Goal: Task Accomplishment & Management: Manage account settings

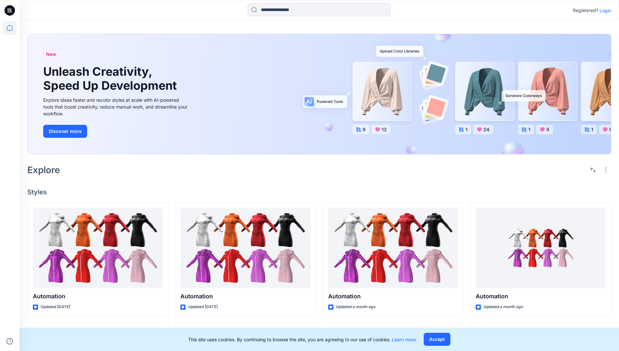
click at [604, 10] on p "Login" at bounding box center [606, 10] width 12 height 7
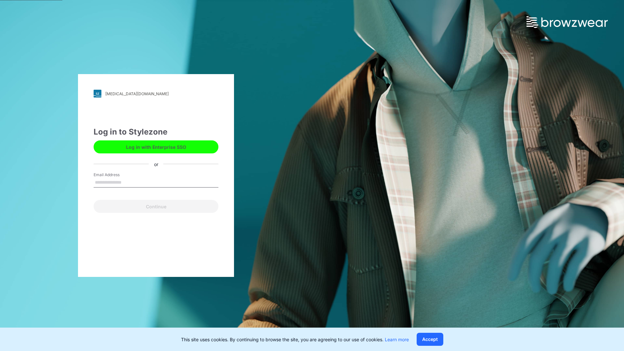
click at [128, 182] on input "Email Address" at bounding box center [156, 183] width 125 height 10
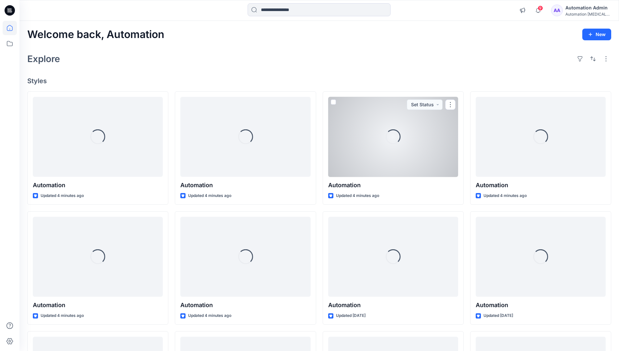
click at [12, 28] on icon at bounding box center [10, 28] width 6 height 6
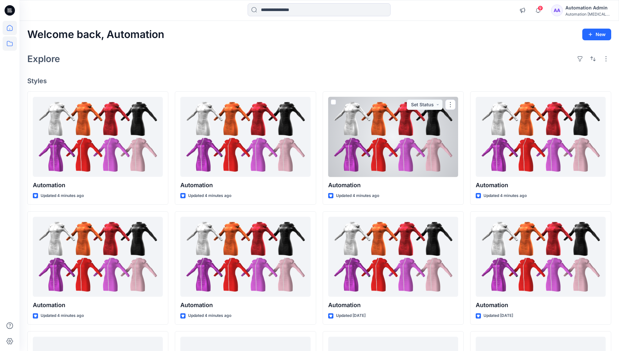
click at [11, 44] on icon at bounding box center [10, 43] width 14 height 14
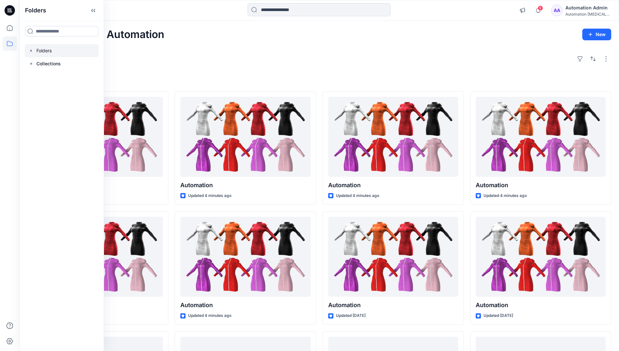
click at [41, 52] on div at bounding box center [62, 50] width 74 height 13
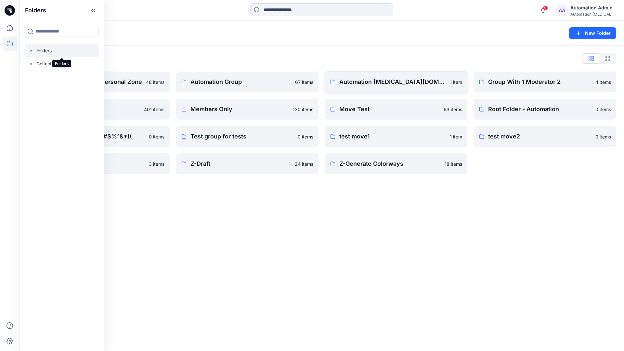
click at [380, 89] on link "Automation testim.io 1 item" at bounding box center [396, 82] width 142 height 21
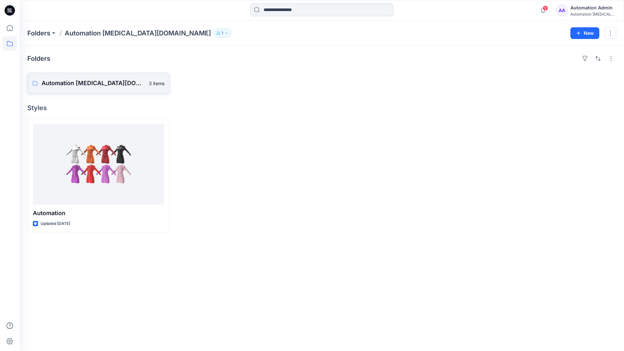
click at [87, 86] on p "Automation testim.io Board" at bounding box center [93, 83] width 103 height 9
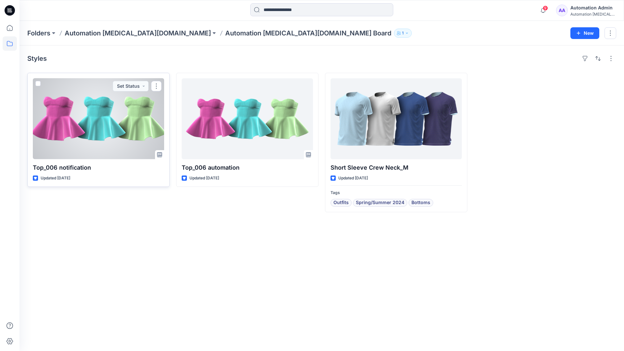
click at [40, 85] on span at bounding box center [37, 83] width 5 height 5
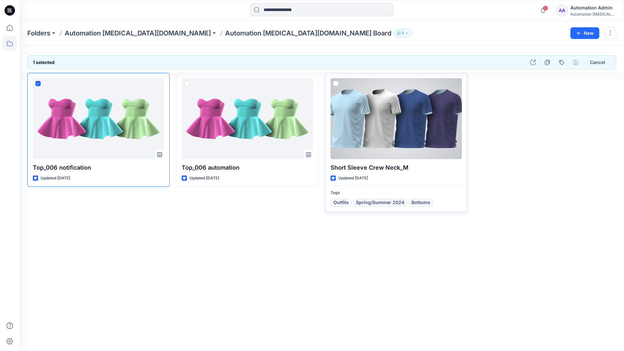
click at [337, 83] on span at bounding box center [335, 83] width 5 height 5
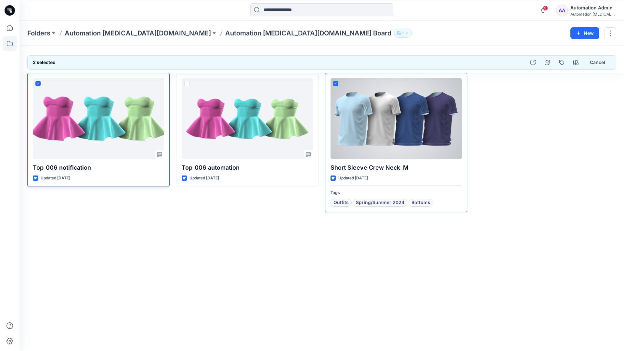
click at [39, 84] on icon at bounding box center [37, 84] width 3 height 2
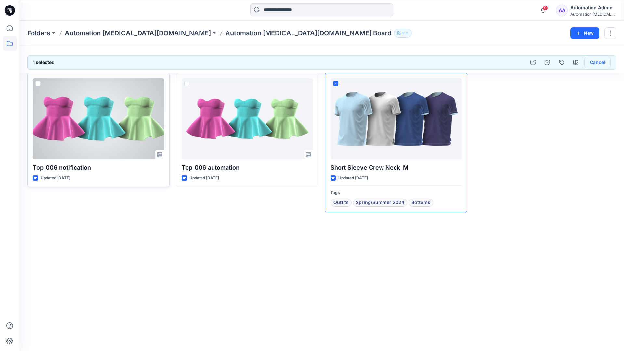
click at [595, 63] on button "Cancel" at bounding box center [598, 63] width 26 height 12
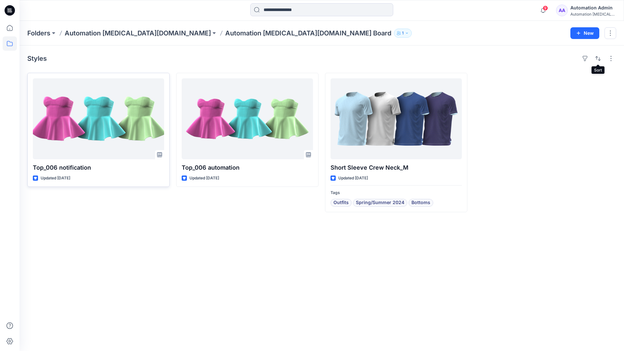
click at [588, 12] on div "Automation testim..." at bounding box center [594, 14] width 46 height 5
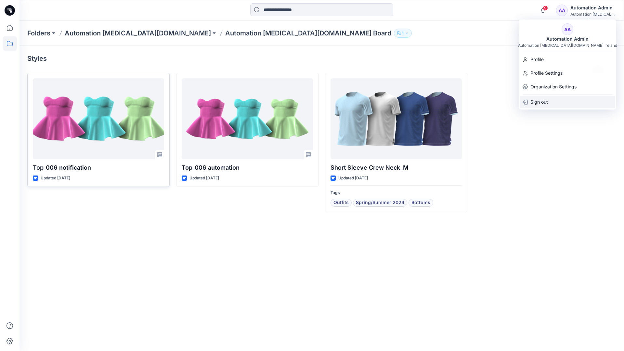
click at [544, 101] on p "Sign out" at bounding box center [540, 102] width 18 height 12
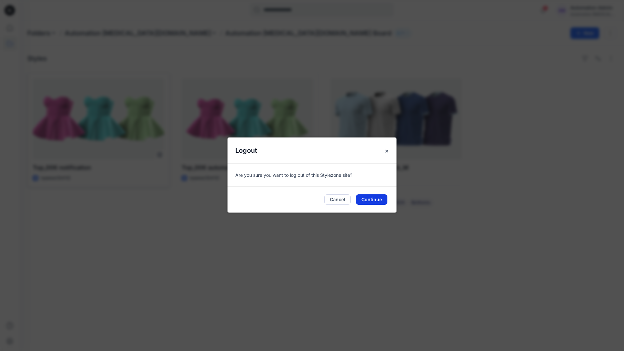
click at [381, 197] on button "Continue" at bounding box center [372, 199] width 32 height 10
